Goal: Obtain resource: Download file/media

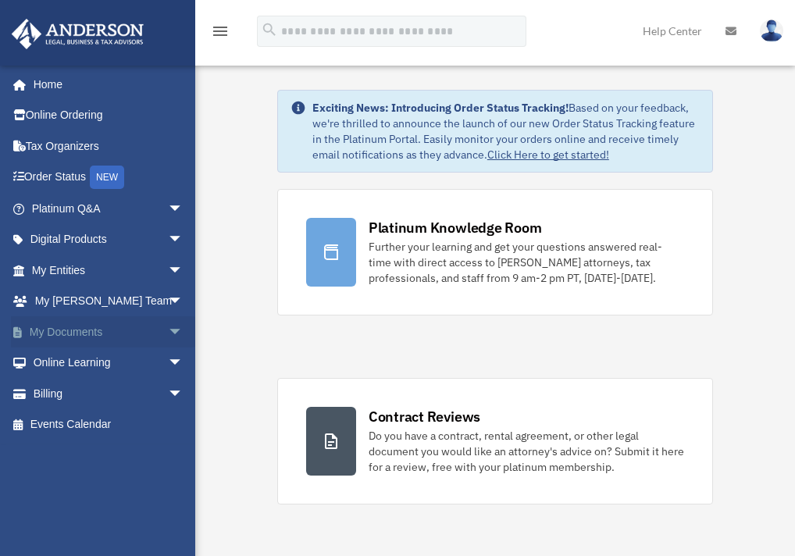
click at [168, 332] on span "arrow_drop_down" at bounding box center [183, 332] width 31 height 32
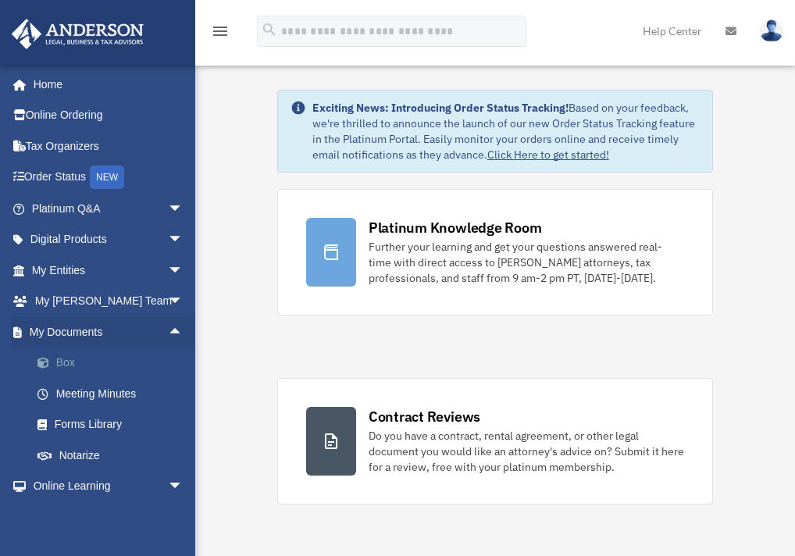
click at [61, 357] on link "Box" at bounding box center [114, 363] width 185 height 31
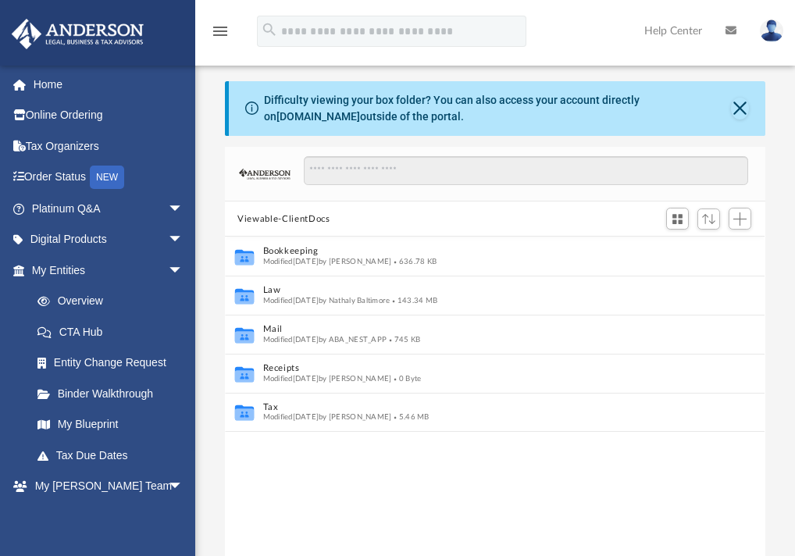
scroll to position [344, 528]
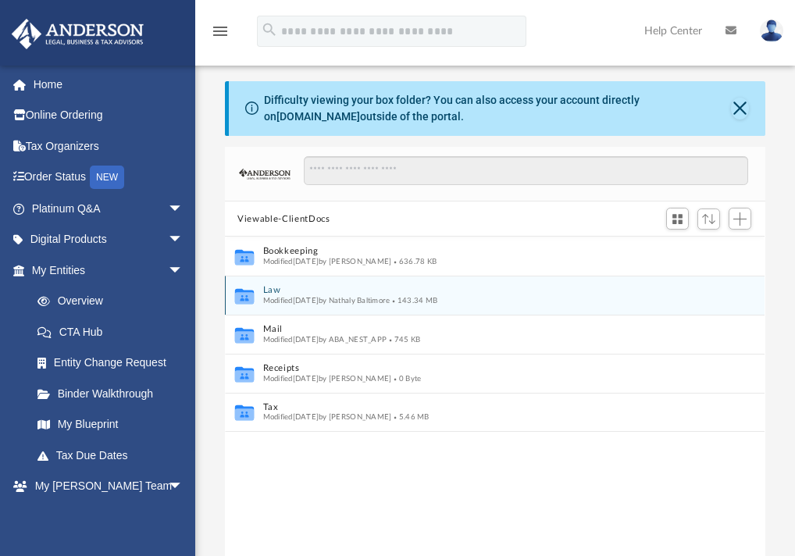
click at [270, 289] on button "Law" at bounding box center [484, 291] width 443 height 10
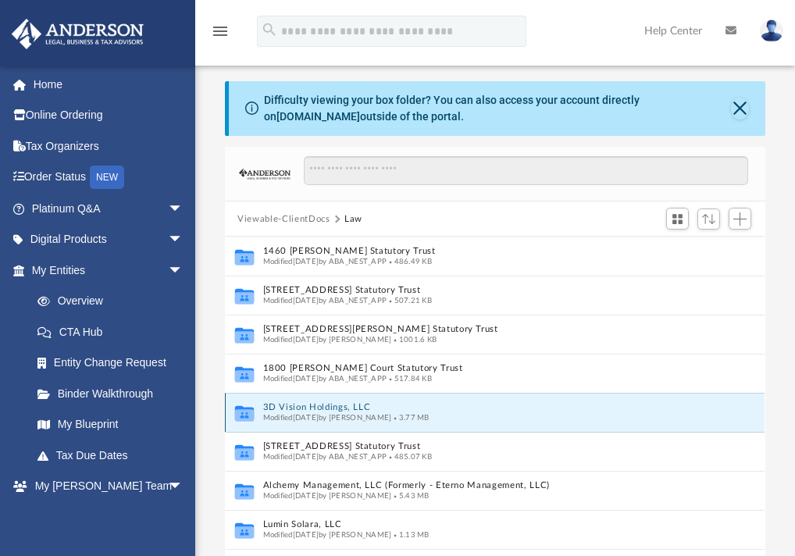
click at [317, 408] on button "3D Vision Holdings, LLC" at bounding box center [478, 408] width 431 height 10
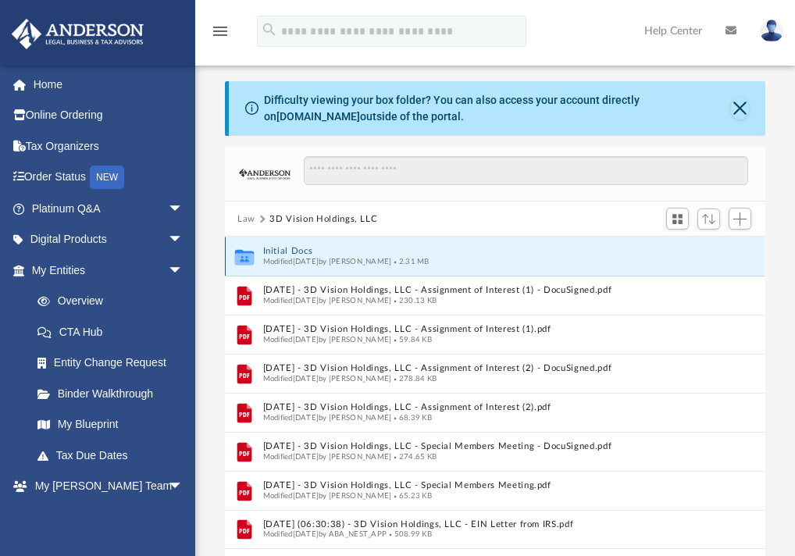
click at [283, 252] on button "Initial Docs" at bounding box center [484, 252] width 443 height 10
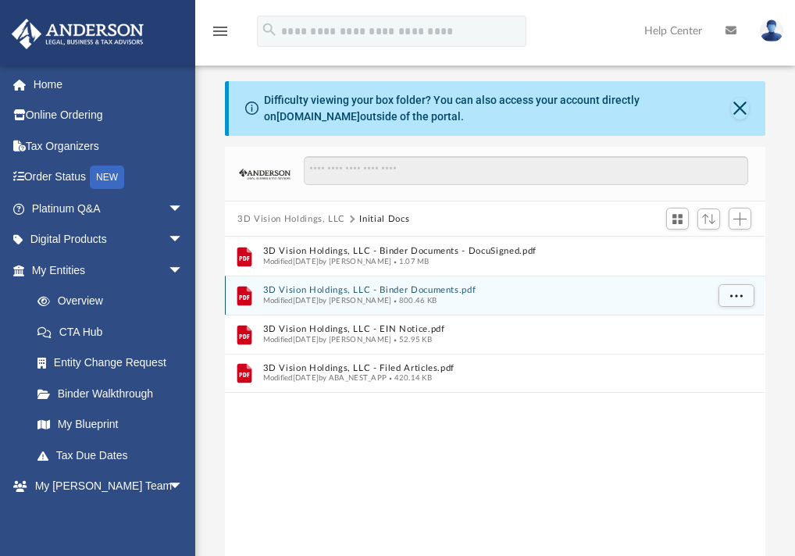
click at [298, 287] on button "3D Vision Holdings, LLC - Binder Documents.pdf" at bounding box center [484, 291] width 443 height 10
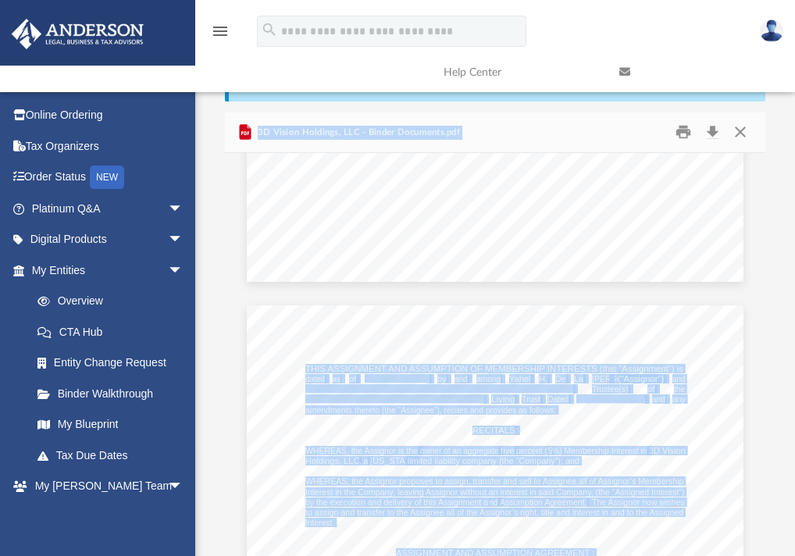
scroll to position [54353, 0]
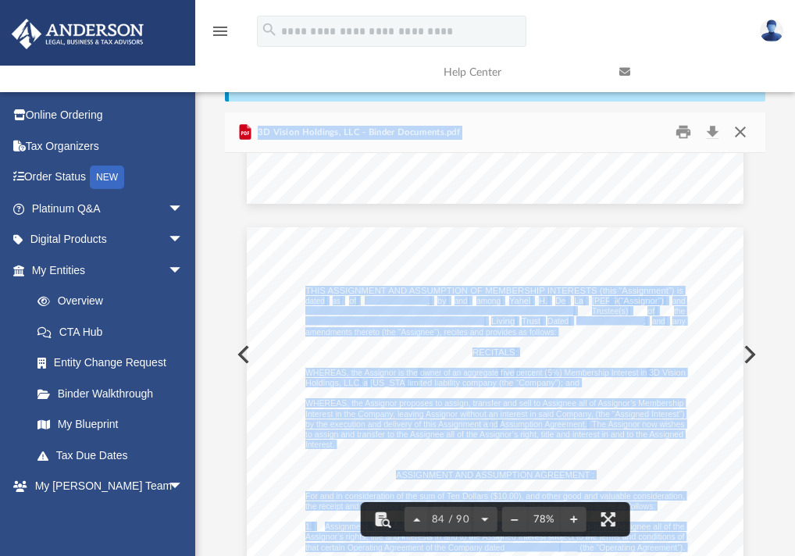
click at [736, 130] on button "Close" at bounding box center [740, 132] width 28 height 24
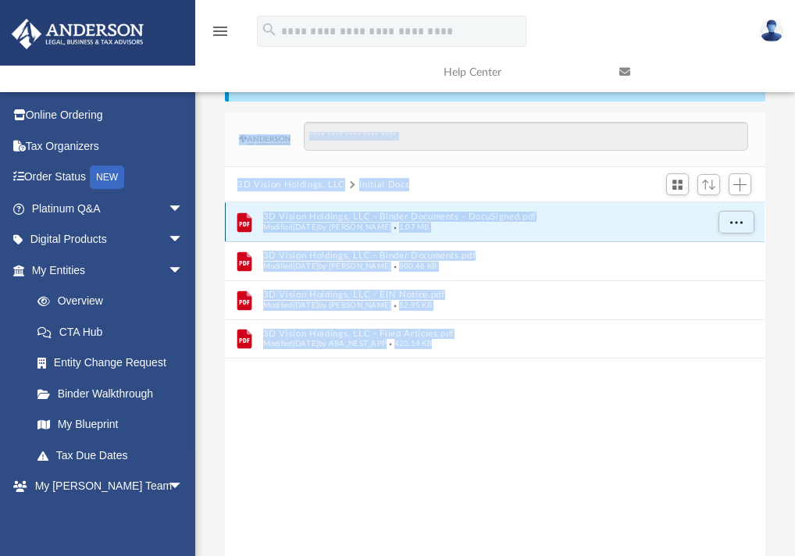
click at [331, 213] on button "3D Vision Holdings, LLC - Binder Documents - DocuSigned.pdf" at bounding box center [484, 217] width 443 height 10
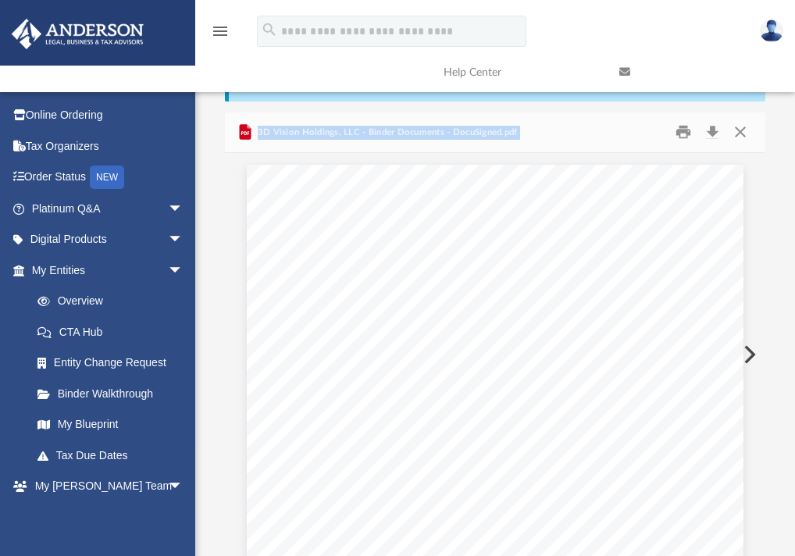
scroll to position [666, 0]
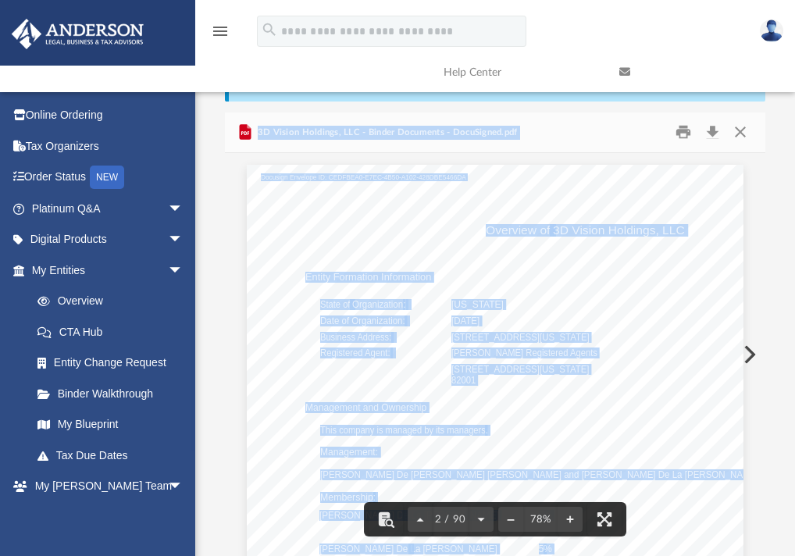
click at [328, 369] on div "Overview of 3D Vision Holdings, LLC Entity Formation Information State of Organ…" at bounding box center [495, 486] width 497 height 643
click at [359, 380] on div "Overview of 3D Vision Holdings, LLC Entity Formation Information State of Organ…" at bounding box center [495, 486] width 497 height 643
click at [419, 348] on div "Overview of 3D Vision Holdings, LLC Entity Formation Information State of Organ…" at bounding box center [495, 486] width 497 height 643
click at [465, 268] on div "Overview of 3D Vision Holdings, LLC Entity Formation Information State of Organ…" at bounding box center [495, 486] width 497 height 643
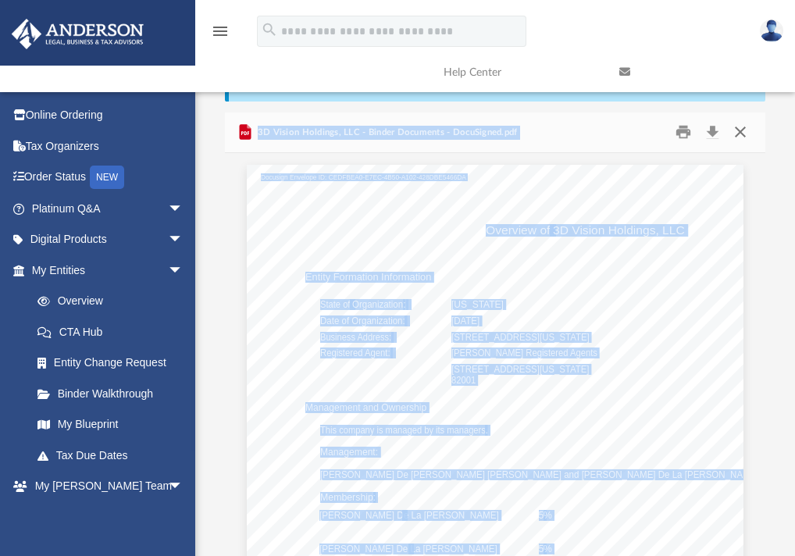
click at [742, 131] on button "Close" at bounding box center [740, 132] width 28 height 24
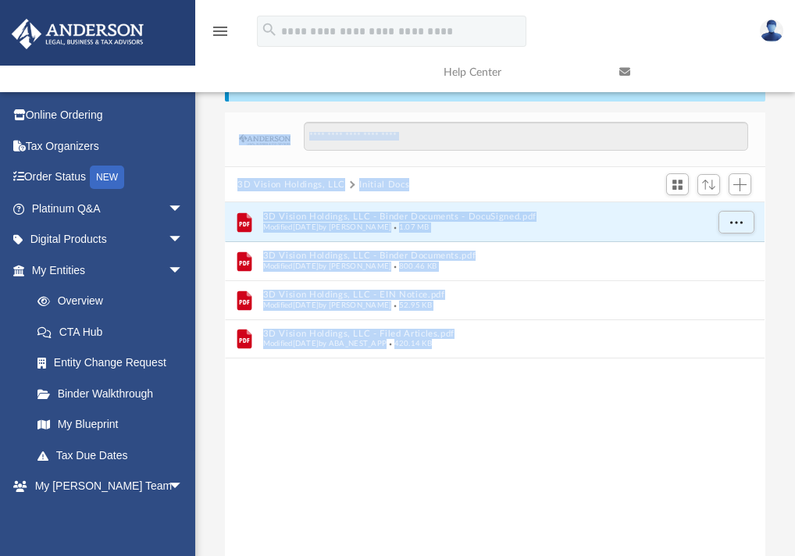
click at [312, 182] on button "3D Vision Holdings, LLC" at bounding box center [291, 185] width 108 height 14
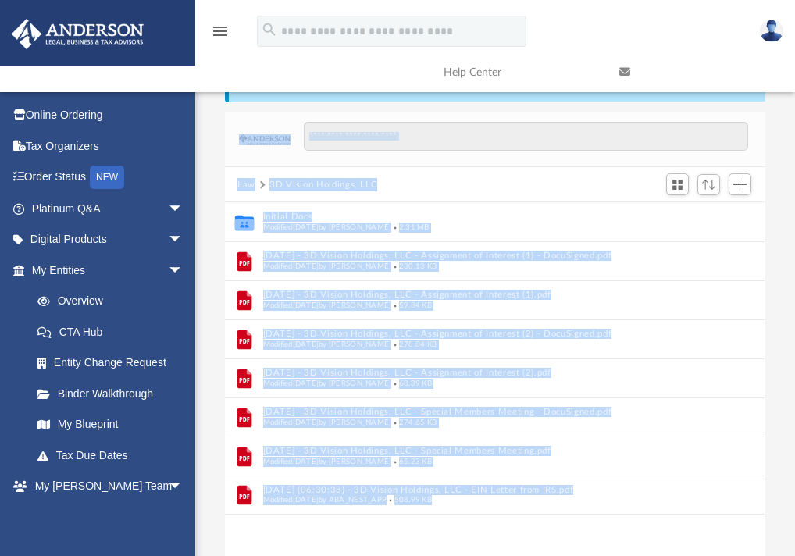
click at [251, 184] on button "Law" at bounding box center [246, 185] width 18 height 14
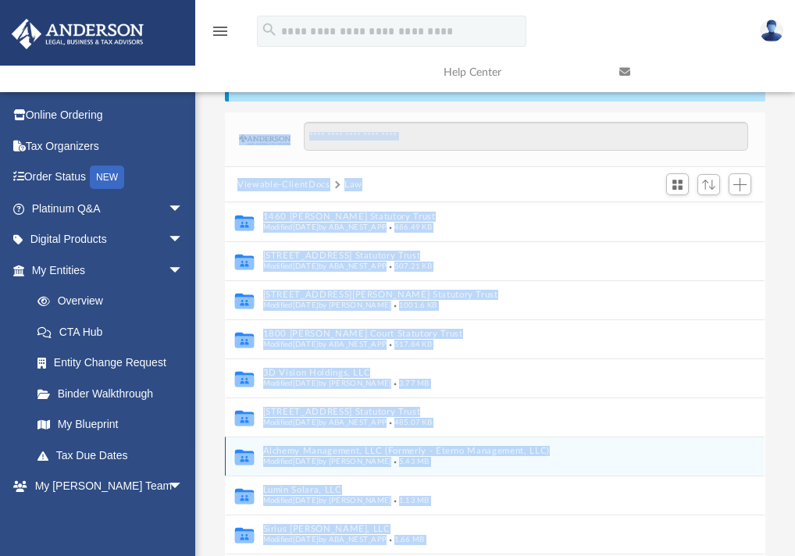
click at [330, 458] on span "Modified [DATE] by [PERSON_NAME]" at bounding box center [327, 462] width 129 height 8
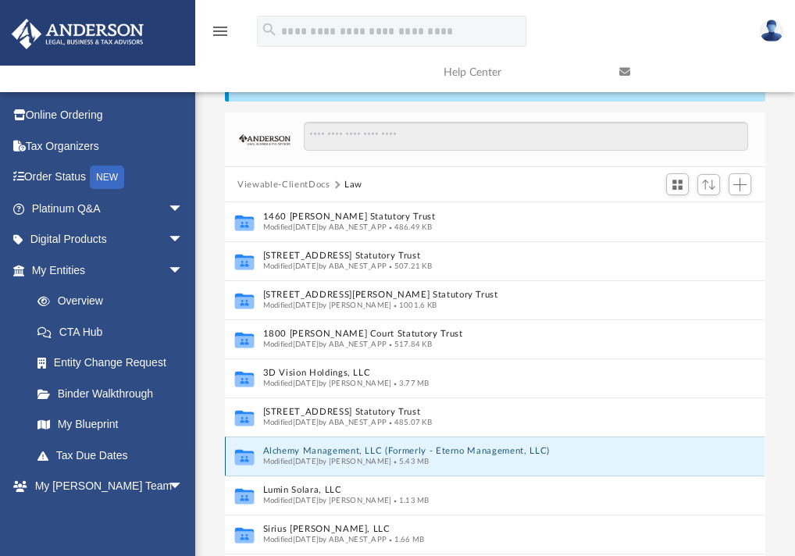
click at [330, 451] on button "Alchemy Management, LLC (Formerly - Eterno Management, LLC)" at bounding box center [478, 452] width 431 height 10
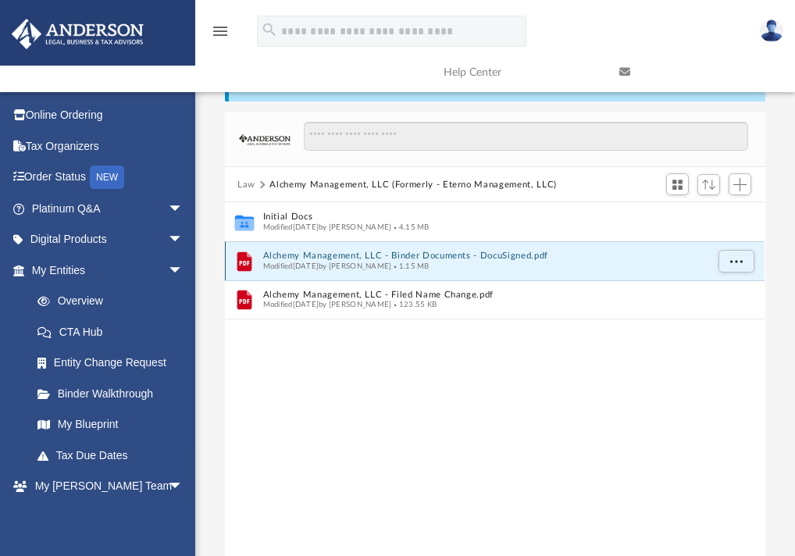
click at [298, 255] on button "Alchemy Management, LLC - Binder Documents - DocuSigned.pdf" at bounding box center [484, 256] width 443 height 10
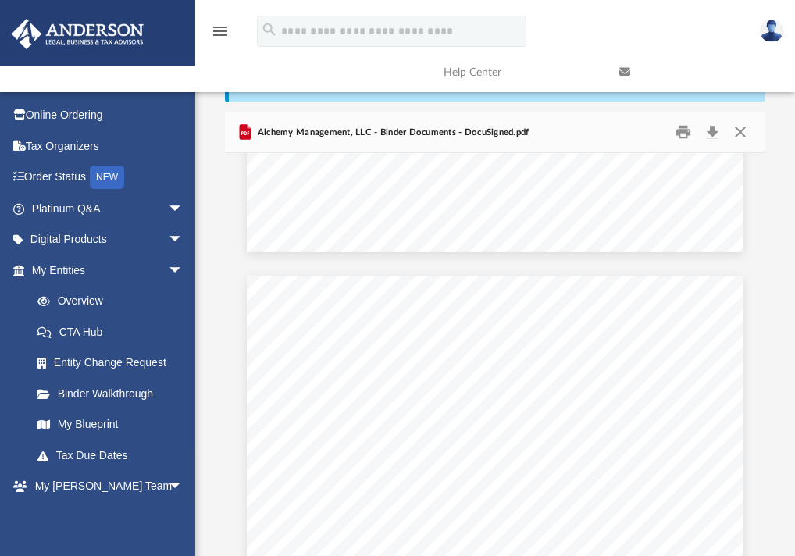
scroll to position [671, 0]
